Goal: Transaction & Acquisition: Purchase product/service

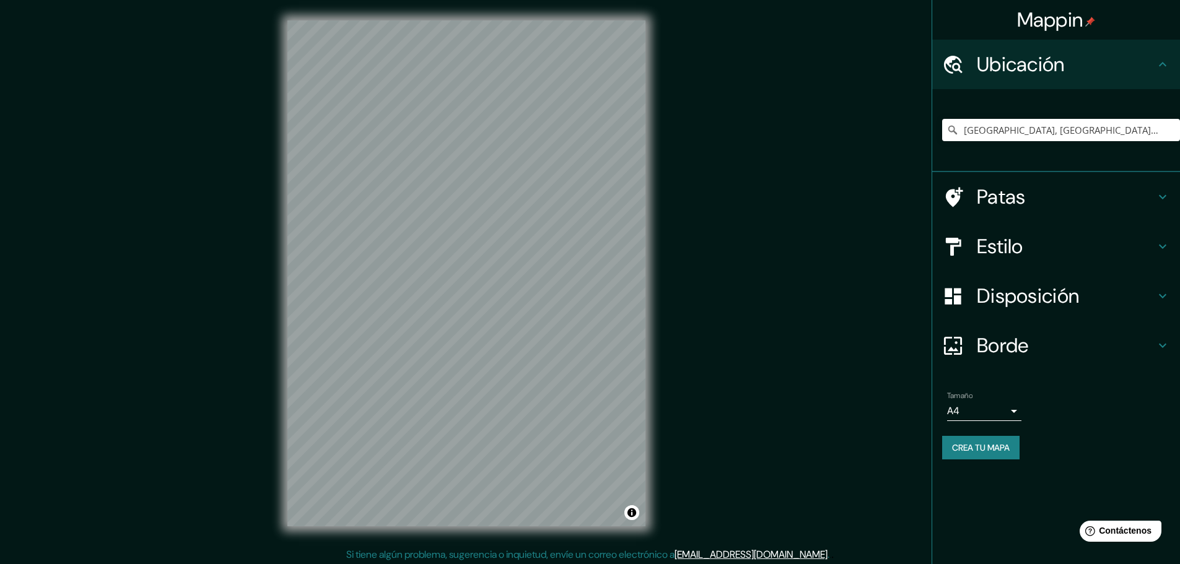
click at [665, 298] on div "Mappin Ubicación Huaral, [GEOGRAPHIC_DATA], [GEOGRAPHIC_DATA] Patas Estilo Disp…" at bounding box center [590, 283] width 1180 height 567
click at [1003, 135] on input "[GEOGRAPHIC_DATA], [GEOGRAPHIC_DATA], [GEOGRAPHIC_DATA]" at bounding box center [1061, 130] width 238 height 22
click at [1148, 129] on input "[GEOGRAPHIC_DATA], [GEOGRAPHIC_DATA], [GEOGRAPHIC_DATA]" at bounding box center [1061, 130] width 238 height 22
click at [1125, 130] on input "[GEOGRAPHIC_DATA], [GEOGRAPHIC_DATA], [GEOGRAPHIC_DATA]" at bounding box center [1061, 130] width 238 height 22
click at [1125, 131] on input "[GEOGRAPHIC_DATA], [GEOGRAPHIC_DATA], [GEOGRAPHIC_DATA]" at bounding box center [1061, 130] width 238 height 22
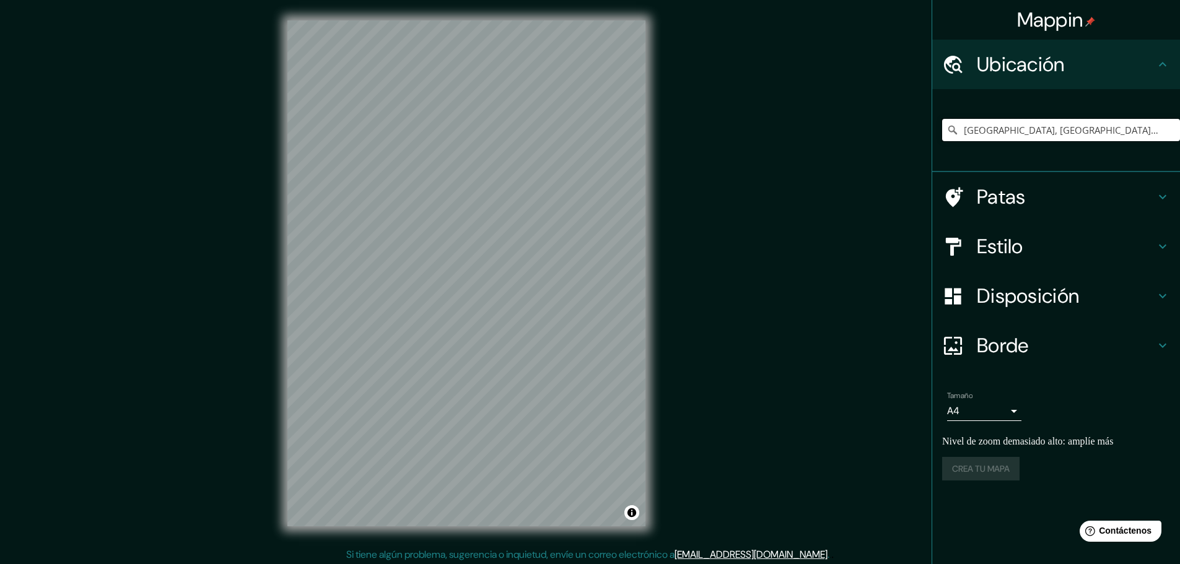
click at [1125, 131] on input "[GEOGRAPHIC_DATA], [GEOGRAPHIC_DATA], [GEOGRAPHIC_DATA]" at bounding box center [1061, 130] width 238 height 22
click at [1021, 131] on input "Huaraz, [GEOGRAPHIC_DATA], [GEOGRAPHIC_DATA], [GEOGRAPHIC_DATA]" at bounding box center [1061, 130] width 238 height 22
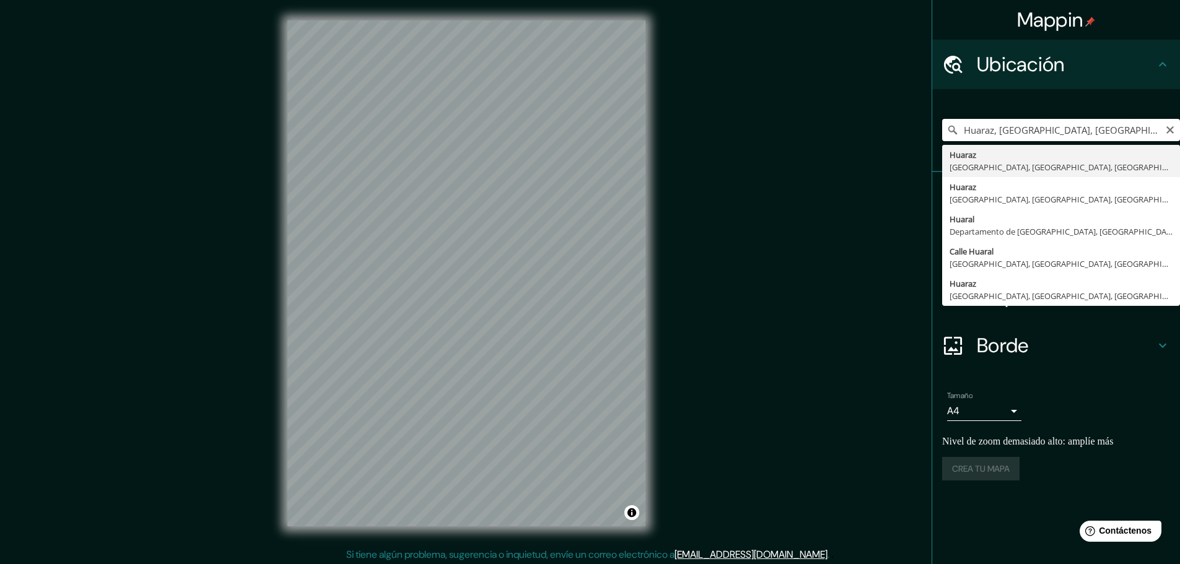
paste input "Elige tu ciudad o zona"
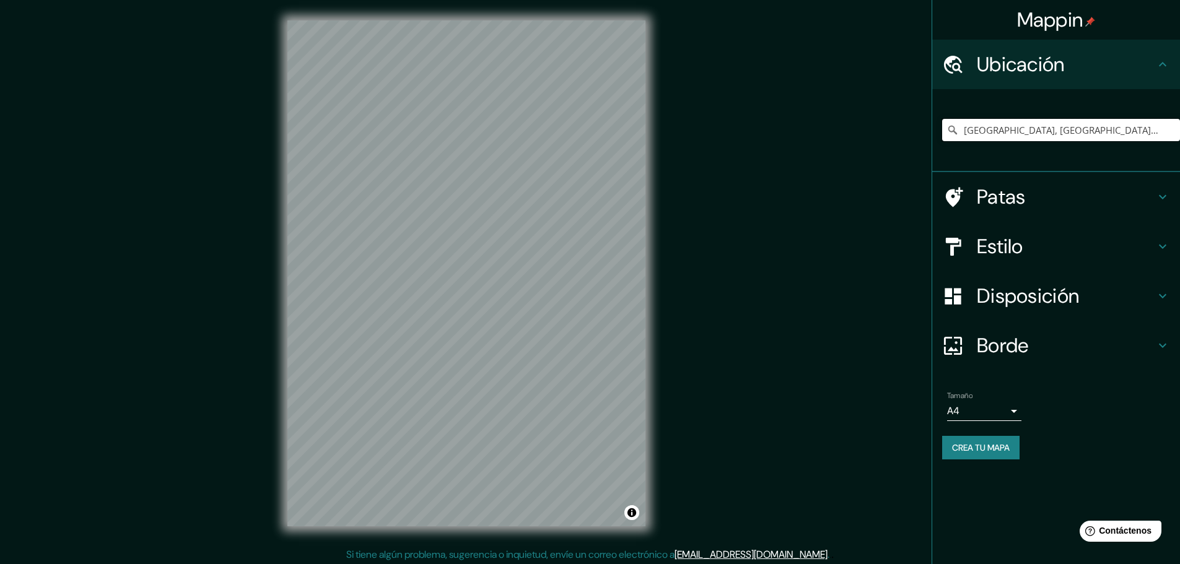
type input "[GEOGRAPHIC_DATA], [GEOGRAPHIC_DATA], [GEOGRAPHIC_DATA]"
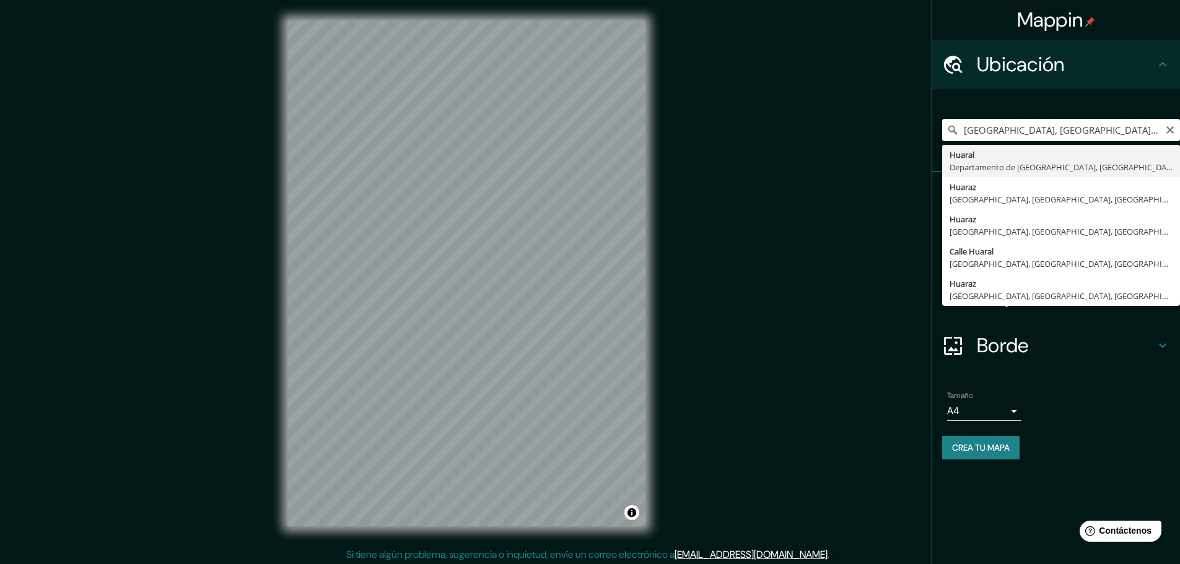
click at [1015, 135] on input "[GEOGRAPHIC_DATA], [GEOGRAPHIC_DATA], [GEOGRAPHIC_DATA]" at bounding box center [1061, 130] width 238 height 22
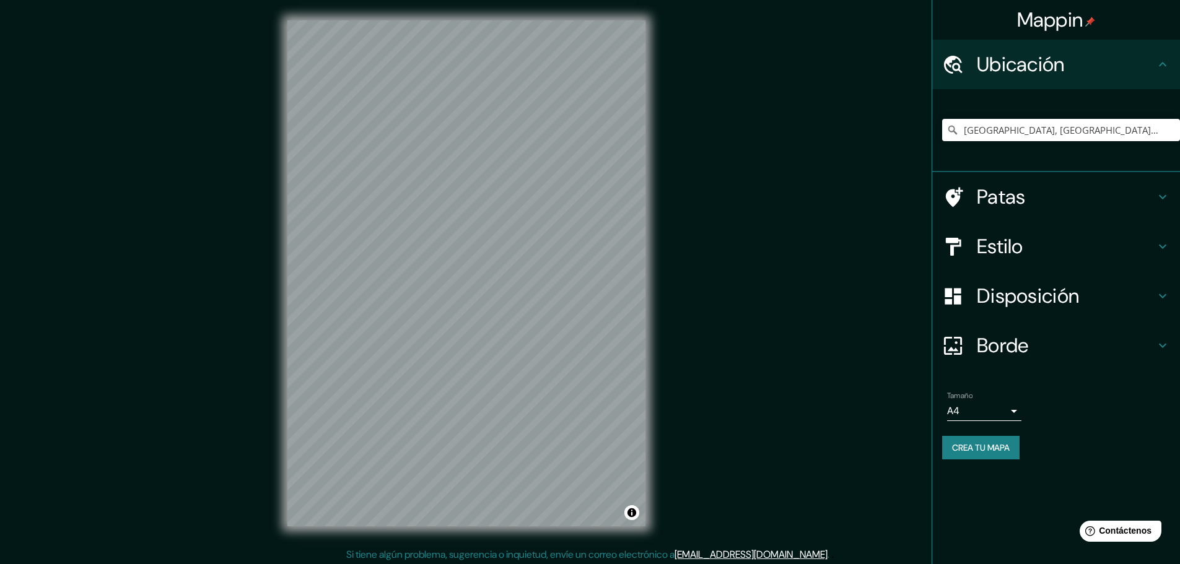
click at [1042, 22] on font "Mappin" at bounding box center [1050, 20] width 66 height 26
click at [978, 131] on input "Elige tu ciudad o zona" at bounding box center [1061, 130] width 238 height 22
click at [999, 133] on input "Elige tu ciudad o zona" at bounding box center [1061, 130] width 238 height 22
paste input "[GEOGRAPHIC_DATA], [GEOGRAPHIC_DATA], [GEOGRAPHIC_DATA]"
type input "[GEOGRAPHIC_DATA], [GEOGRAPHIC_DATA], [GEOGRAPHIC_DATA]"
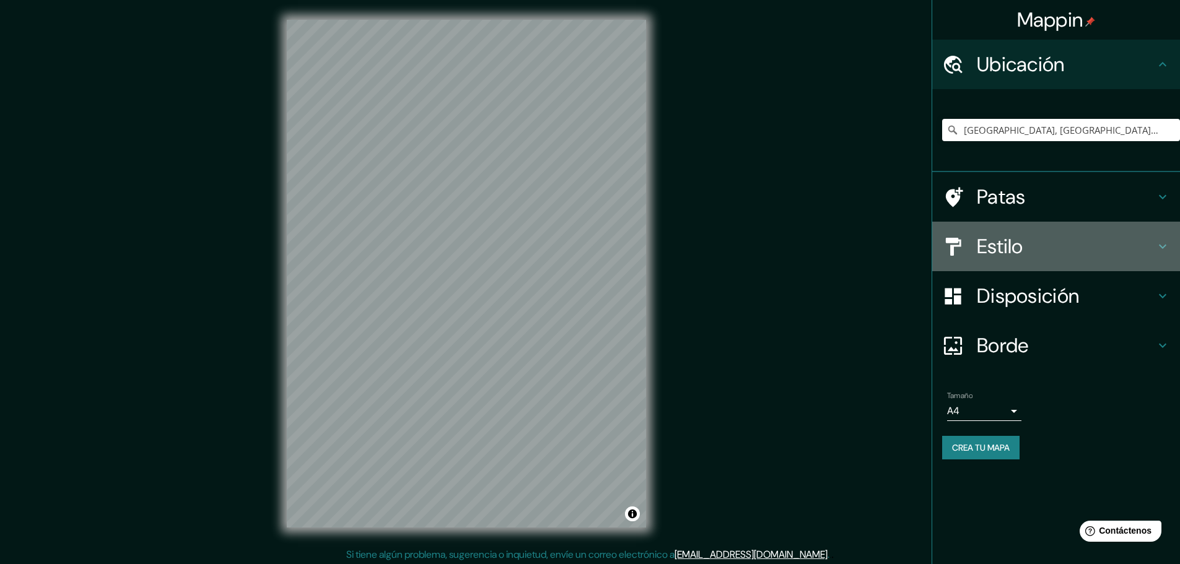
click at [1068, 239] on h4 "Estilo" at bounding box center [1066, 246] width 178 height 25
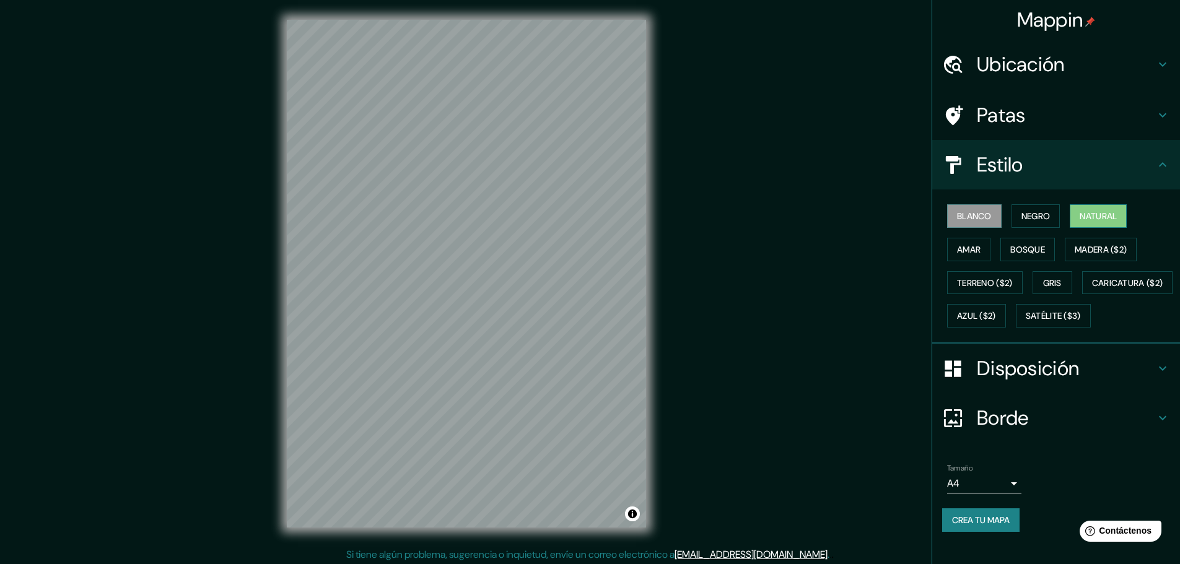
click at [1079, 219] on font "Natural" at bounding box center [1097, 216] width 37 height 11
click at [977, 251] on button "Amar" at bounding box center [968, 250] width 43 height 24
click at [1010, 248] on font "Bosque" at bounding box center [1027, 249] width 35 height 11
click at [966, 250] on font "Amar" at bounding box center [969, 249] width 24 height 11
click at [1023, 250] on font "Bosque" at bounding box center [1027, 249] width 35 height 11
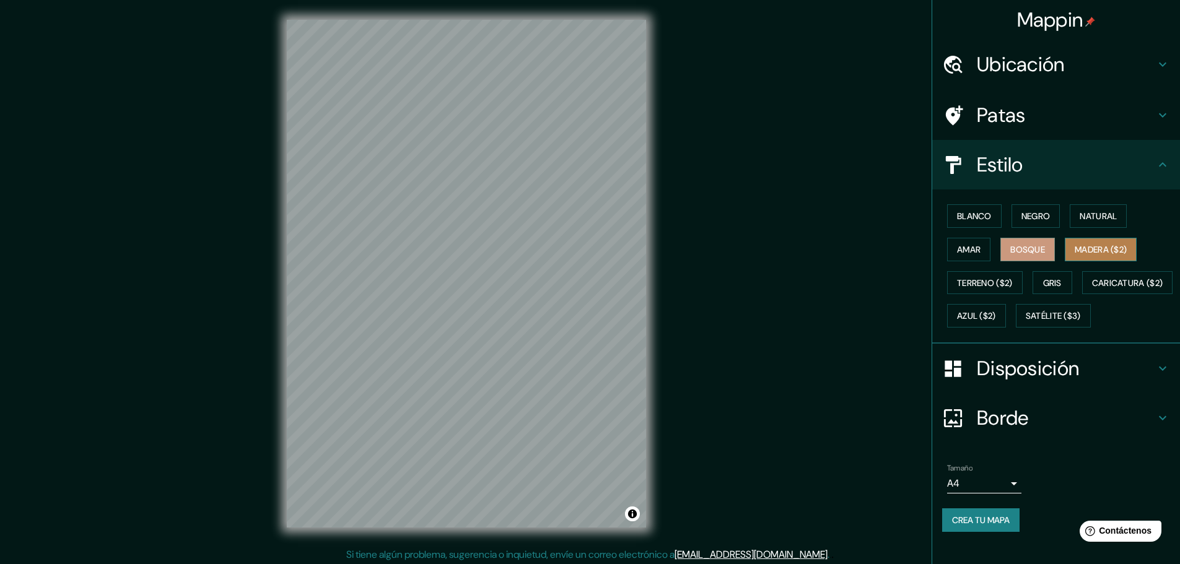
click at [1087, 246] on font "Madera ($2)" at bounding box center [1100, 249] width 52 height 11
click at [1030, 250] on font "Bosque" at bounding box center [1027, 249] width 35 height 11
click at [1081, 255] on font "Madera ($2)" at bounding box center [1100, 249] width 52 height 11
click at [994, 284] on font "Terreno ($2)" at bounding box center [985, 282] width 56 height 11
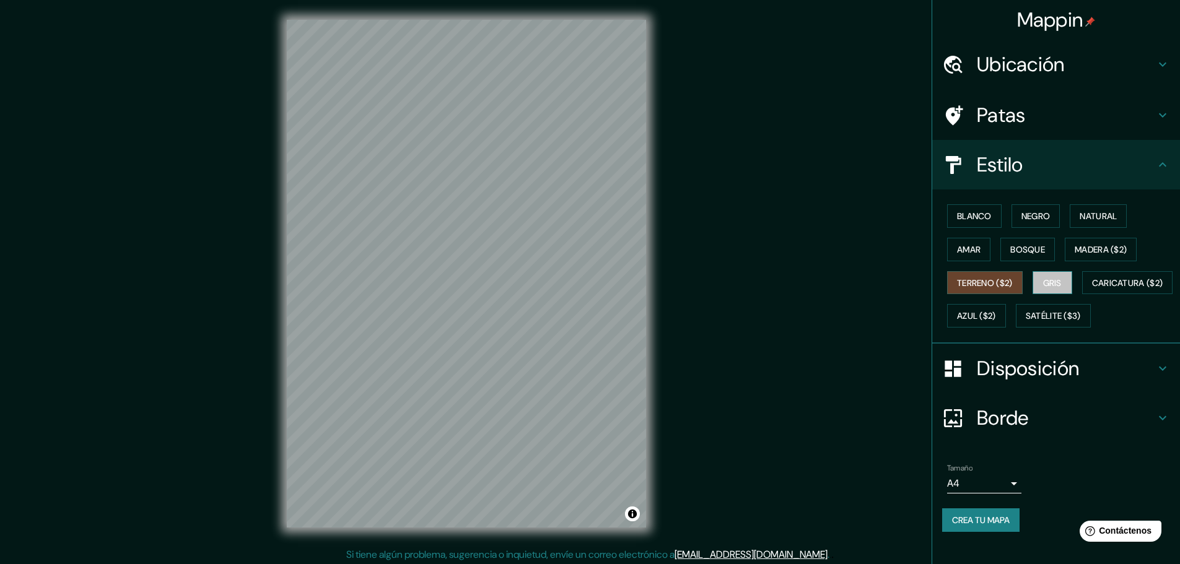
click at [1051, 280] on font "Gris" at bounding box center [1052, 282] width 19 height 11
click at [1092, 289] on font "Caricatura ($2)" at bounding box center [1127, 282] width 71 height 11
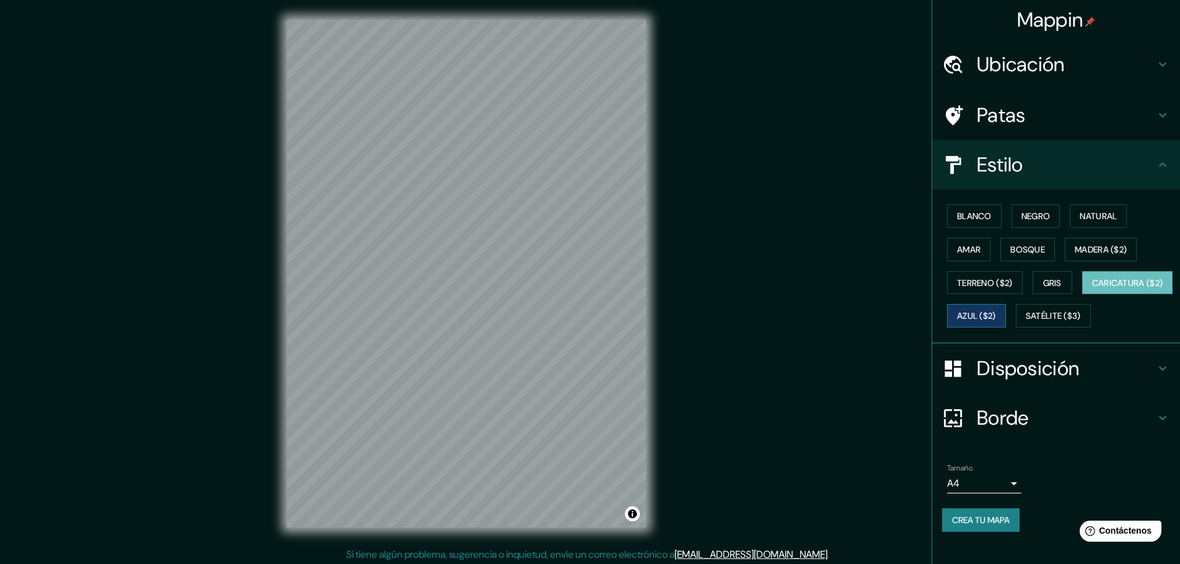
click at [996, 317] on font "Azul ($2)" at bounding box center [976, 316] width 39 height 11
click at [1026, 322] on font "Satélite ($3)" at bounding box center [1053, 316] width 55 height 11
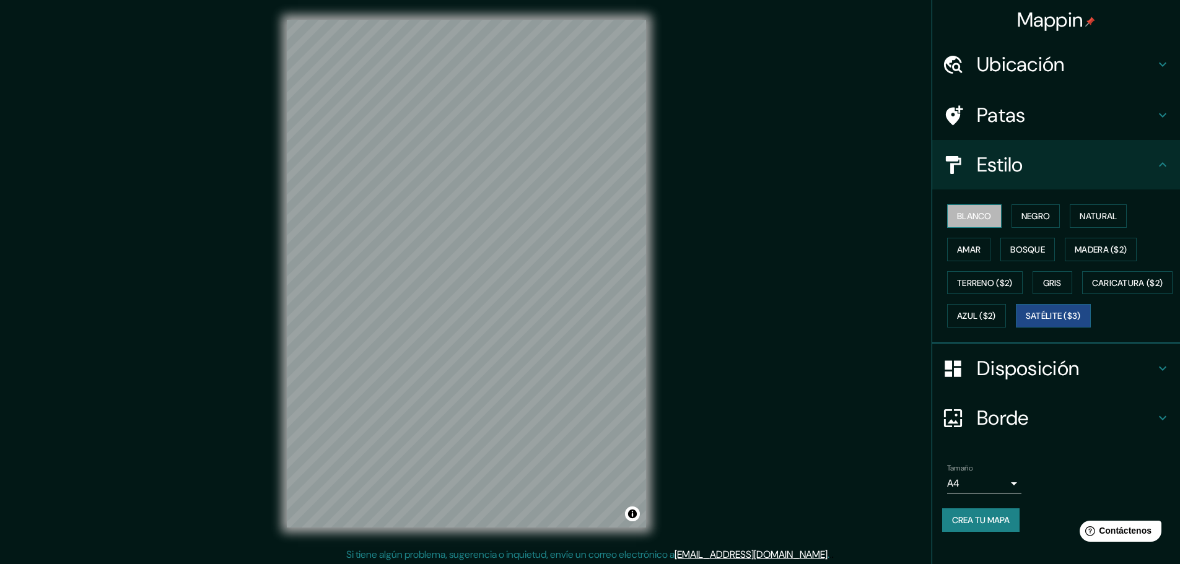
click at [977, 219] on font "Blanco" at bounding box center [974, 216] width 35 height 11
click at [1021, 213] on font "Negro" at bounding box center [1035, 216] width 29 height 11
click at [979, 219] on font "Blanco" at bounding box center [974, 216] width 35 height 11
click at [525, 289] on div at bounding box center [524, 288] width 10 height 10
